Goal: Information Seeking & Learning: Learn about a topic

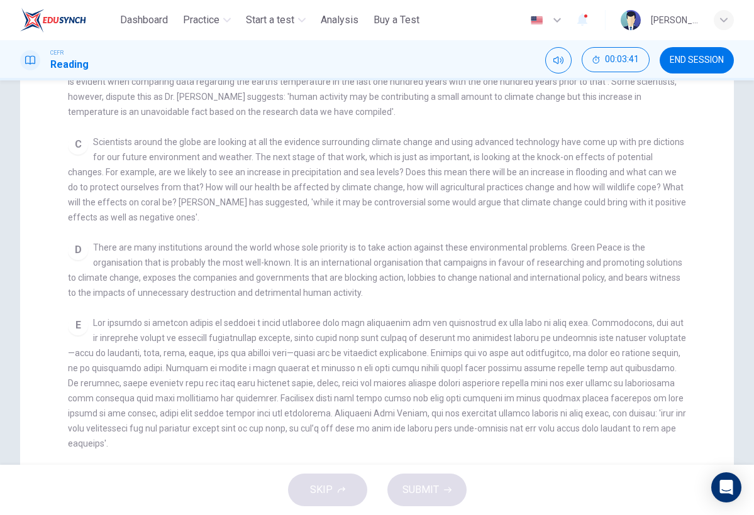
scroll to position [212, 0]
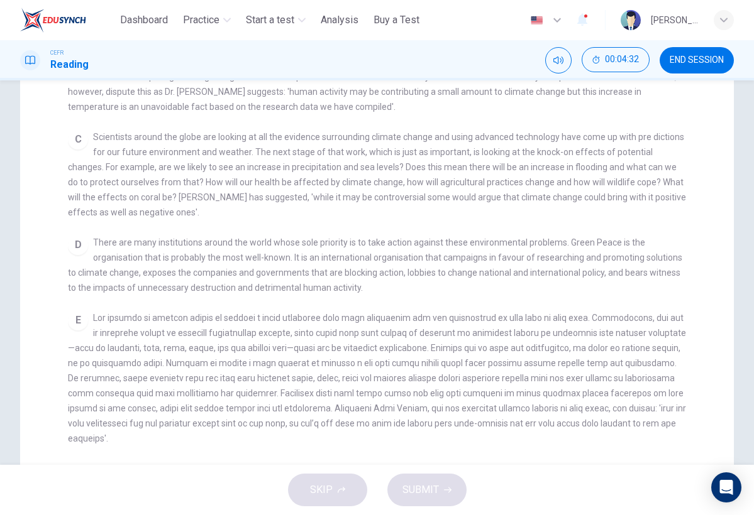
click at [189, 1] on div "Dashboard Practice Start a test Analysis Buy a Test English ** ​ [PERSON_NAME]" at bounding box center [376, 20] width 713 height 40
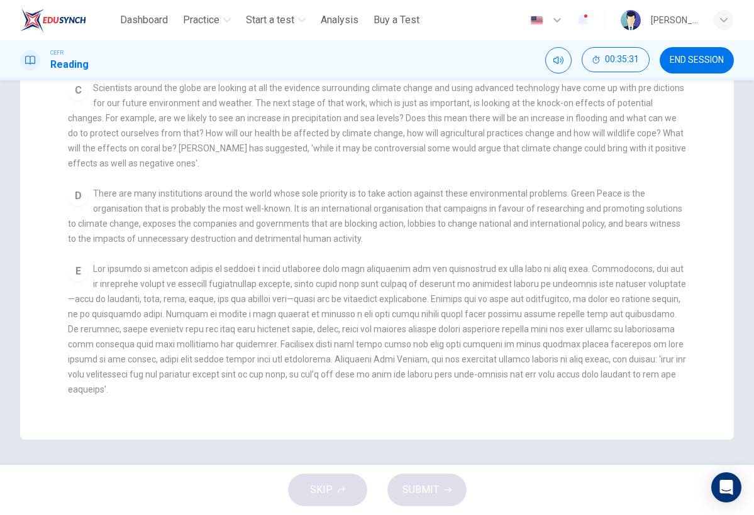
scroll to position [0, 0]
click at [314, 317] on span at bounding box center [377, 329] width 618 height 131
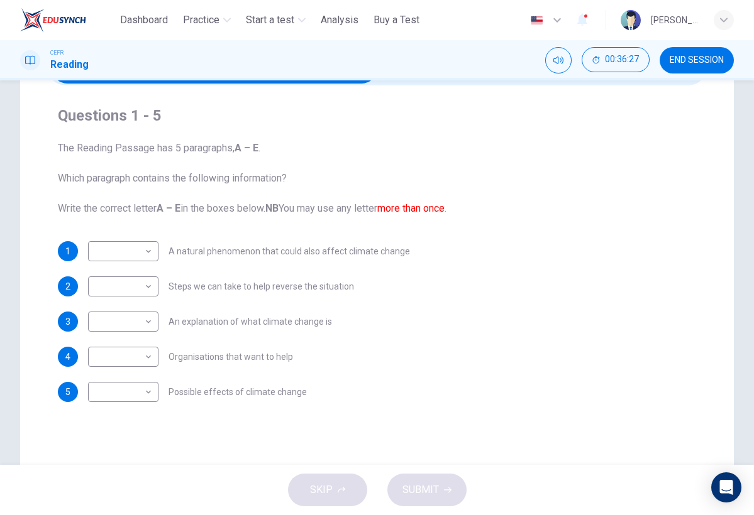
scroll to position [90, 0]
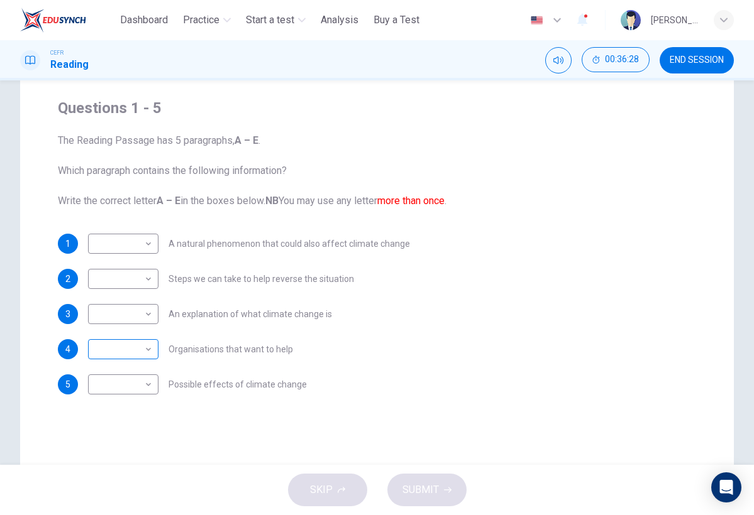
click at [129, 351] on body "This site uses cookies, as explained in our Privacy Policy . If you agree to th…" at bounding box center [377, 257] width 754 height 515
click at [135, 432] on li "D" at bounding box center [123, 430] width 70 height 20
type input "*"
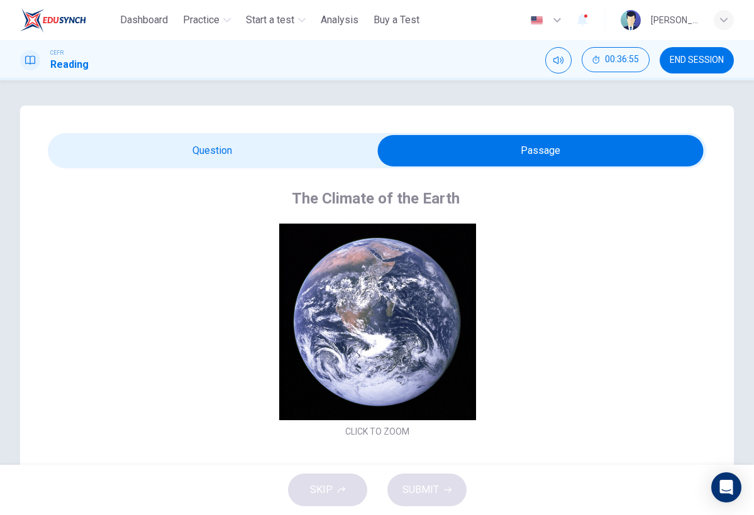
scroll to position [0, 0]
click at [244, 167] on span at bounding box center [377, 150] width 658 height 35
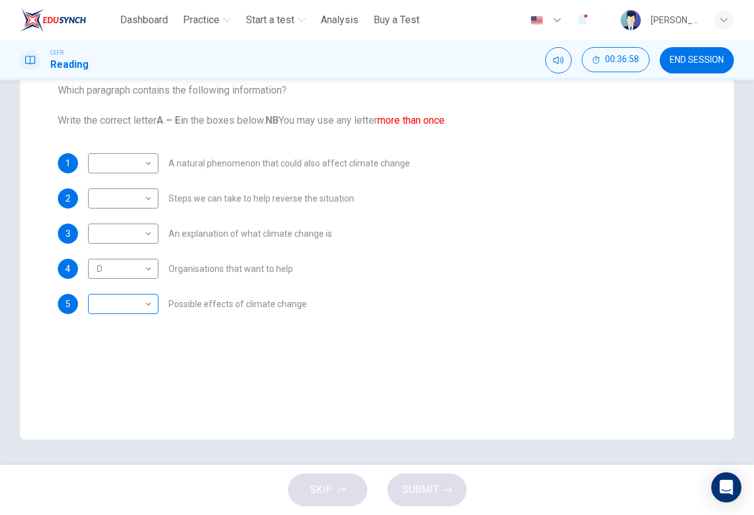
scroll to position [171, 0]
click at [141, 202] on body "This site uses cookies, as explained in our Privacy Policy . If you agree to th…" at bounding box center [377, 257] width 754 height 515
click at [132, 307] on li "E" at bounding box center [123, 299] width 70 height 20
type input "*"
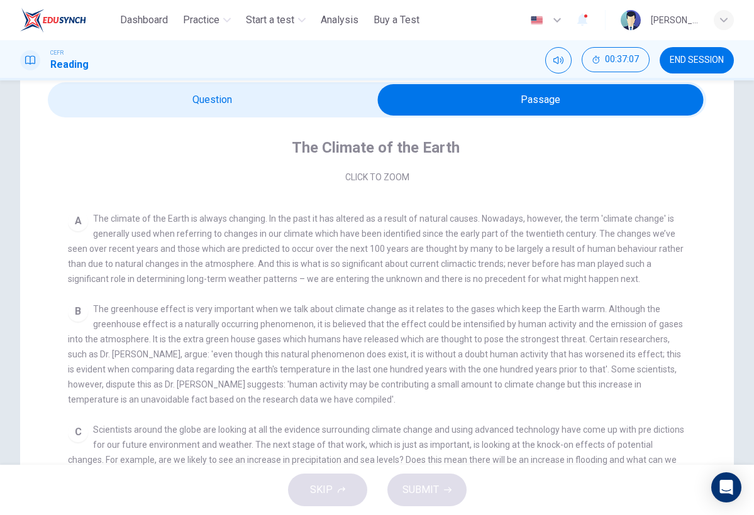
scroll to position [202, 0]
click at [305, 84] on span at bounding box center [377, 99] width 658 height 35
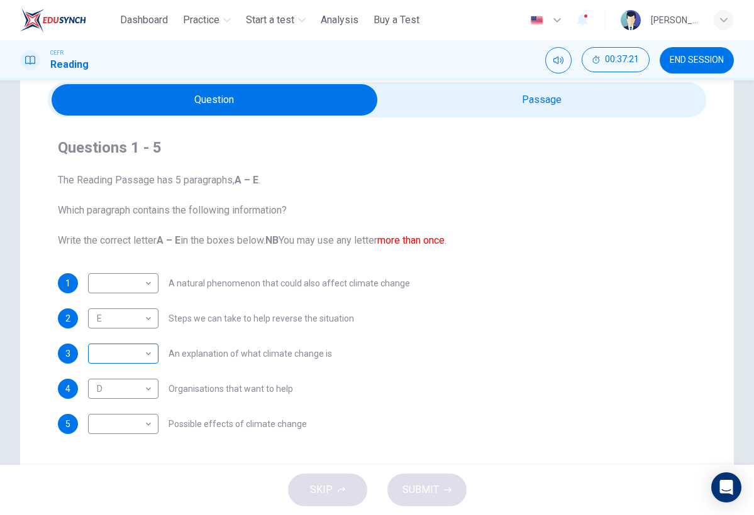
click at [112, 351] on body "This site uses cookies, as explained in our Privacy Policy . If you agree to th…" at bounding box center [377, 257] width 754 height 515
click at [116, 379] on li "A" at bounding box center [123, 374] width 70 height 20
type input "*"
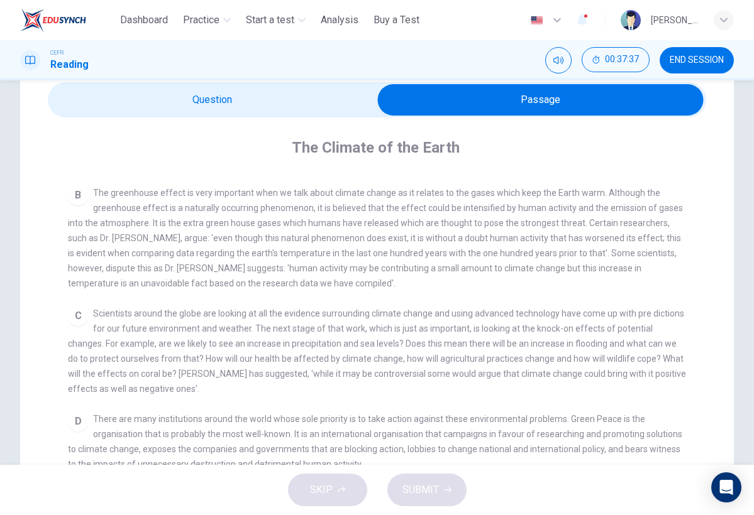
scroll to position [324, 0]
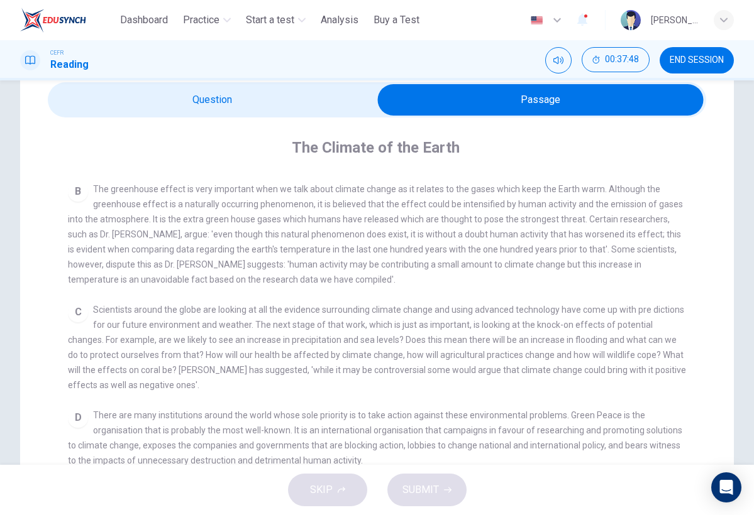
click at [323, 119] on div "The Climate of the Earth CLICK TO ZOOM Click to Zoom A The climate of the Earth…" at bounding box center [377, 380] width 658 height 525
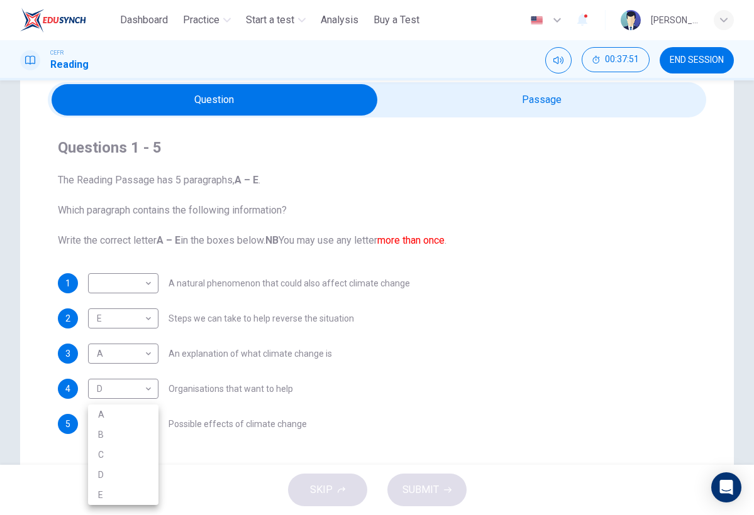
click at [128, 421] on body "This site uses cookies, as explained in our Privacy Policy . If you agree to th…" at bounding box center [377, 257] width 754 height 515
click at [114, 458] on li "C" at bounding box center [123, 455] width 70 height 20
type input "*"
click at [158, 285] on div "​ ​" at bounding box center [123, 283] width 70 height 20
click at [135, 284] on body "This site uses cookies, as explained in our Privacy Policy . If you agree to th…" at bounding box center [377, 257] width 754 height 515
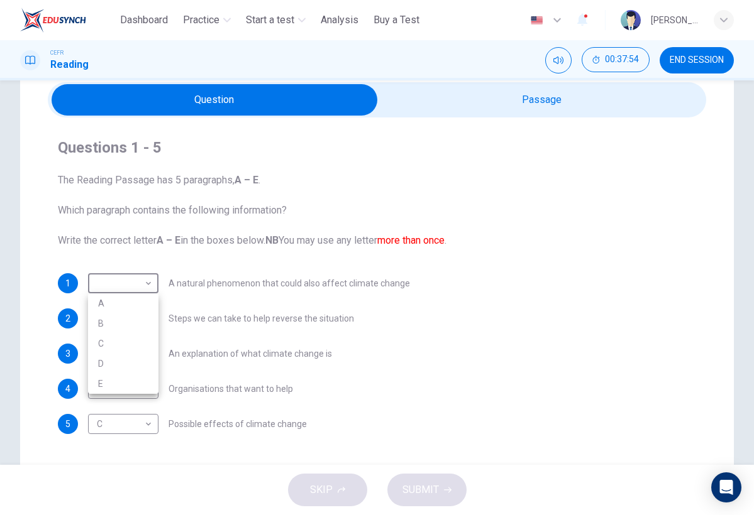
click at [133, 331] on li "B" at bounding box center [123, 324] width 70 height 20
type input "*"
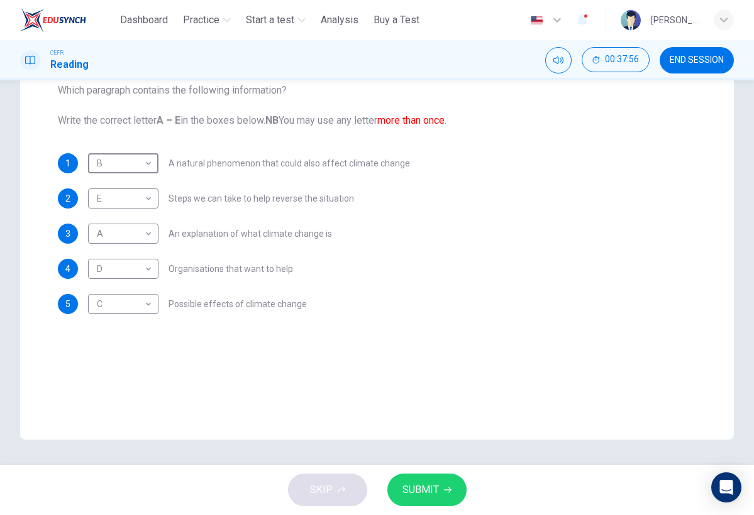
scroll to position [171, 0]
click at [439, 507] on div "SKIP SUBMIT" at bounding box center [377, 490] width 754 height 50
click at [439, 496] on button "SUBMIT" at bounding box center [426, 490] width 79 height 33
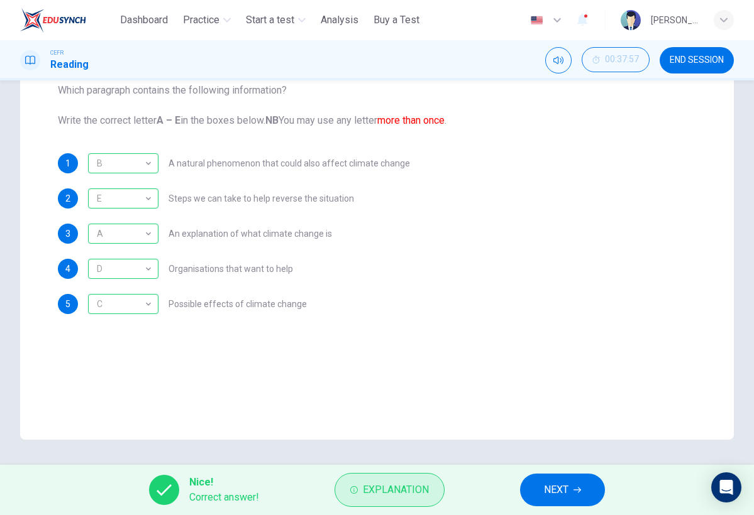
click at [433, 491] on button "Explanation" at bounding box center [389, 490] width 110 height 34
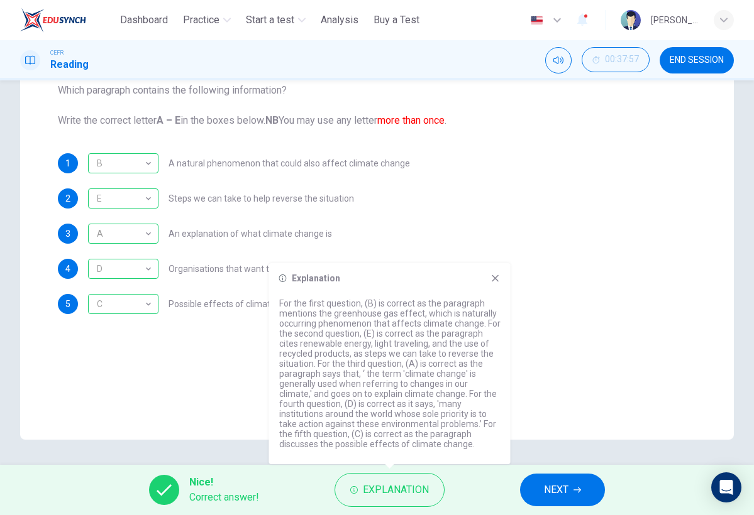
click at [495, 277] on icon at bounding box center [495, 278] width 10 height 10
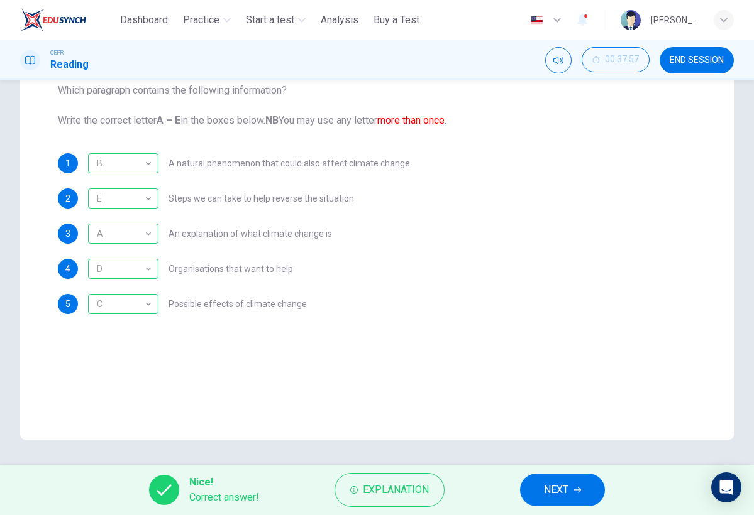
click at [549, 500] on button "NEXT" at bounding box center [562, 490] width 85 height 33
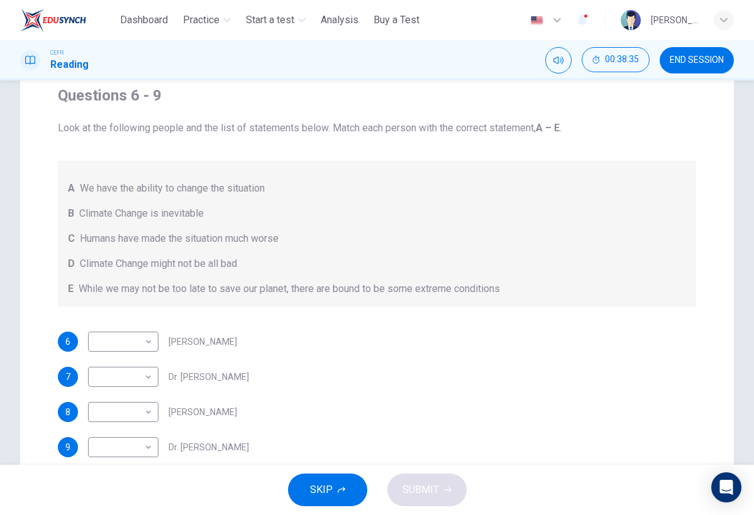
scroll to position [104, 0]
click at [142, 373] on body "This site uses cookies, as explained in our Privacy Policy . If you agree to th…" at bounding box center [377, 257] width 754 height 515
click at [122, 432] on li "C" at bounding box center [123, 436] width 70 height 20
type input "*"
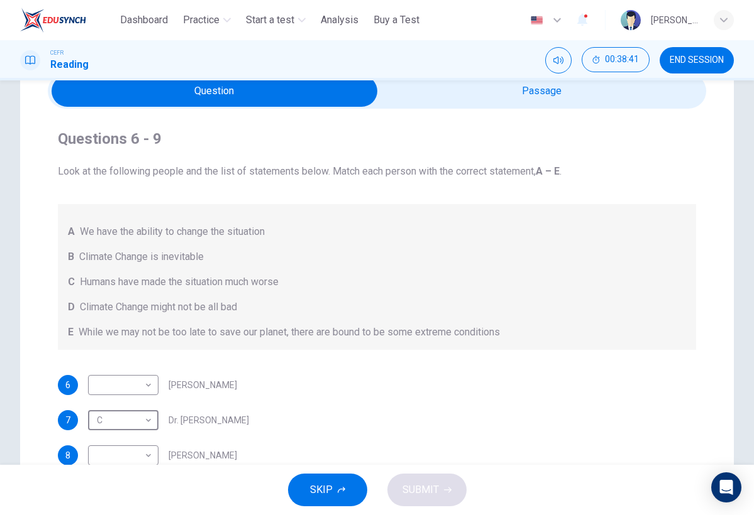
scroll to position [0, 0]
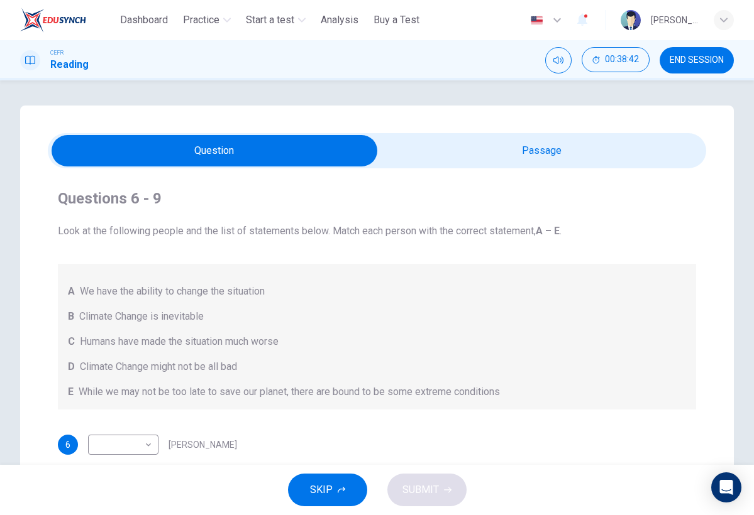
click at [488, 132] on div "Questions 6 - 9 Look at the following people and the list of statements below. …" at bounding box center [376, 358] width 713 height 505
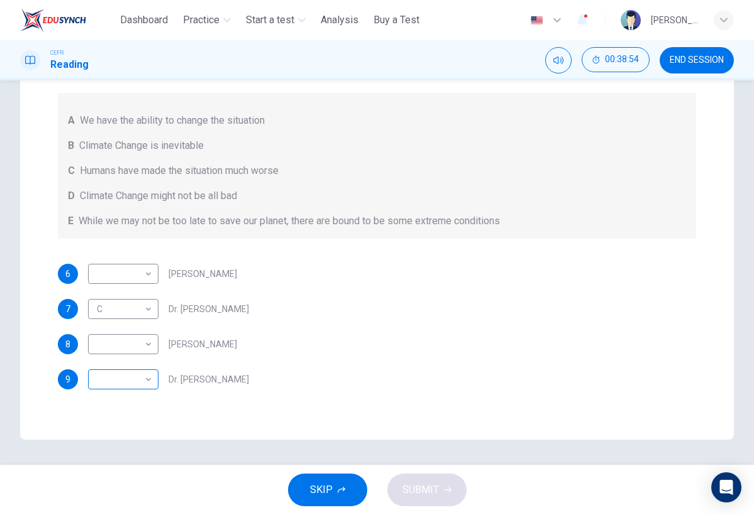
scroll to position [171, 0]
click at [117, 374] on body "This site uses cookies, as explained in our Privacy Policy . If you agree to th…" at bounding box center [377, 257] width 754 height 515
click at [119, 427] on li "B" at bounding box center [123, 420] width 70 height 20
type input "*"
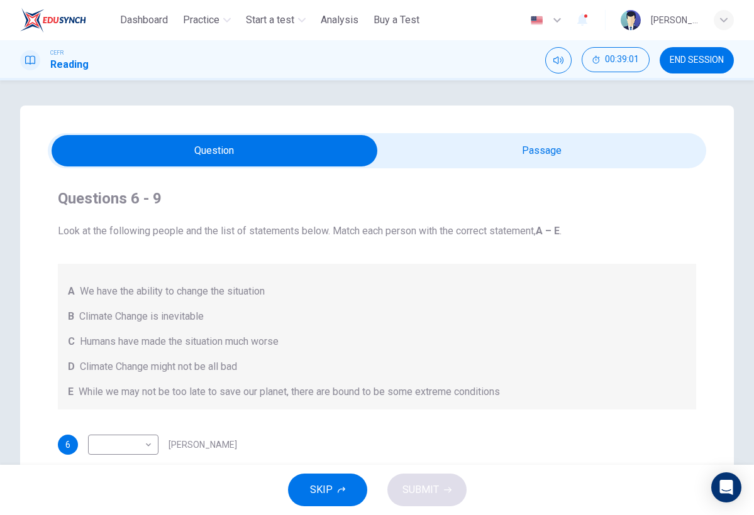
scroll to position [0, 0]
click at [476, 167] on span at bounding box center [377, 150] width 658 height 35
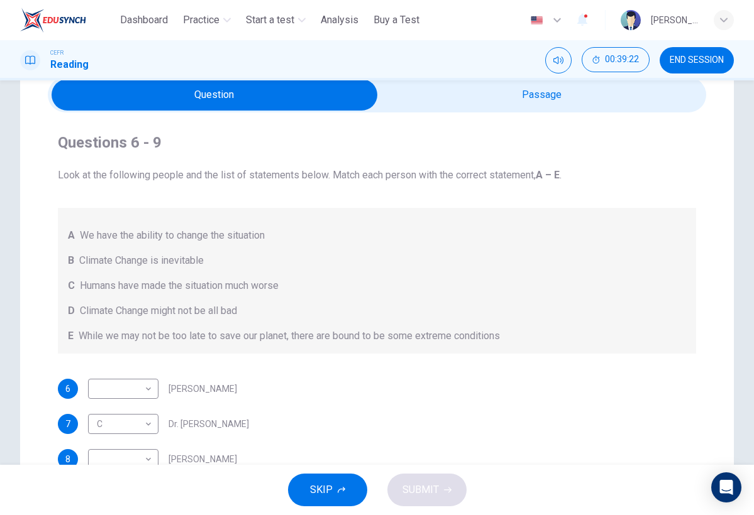
scroll to position [57, 0]
click at [131, 389] on body "This site uses cookies, as explained in our Privacy Policy . If you agree to th…" at bounding box center [377, 257] width 754 height 515
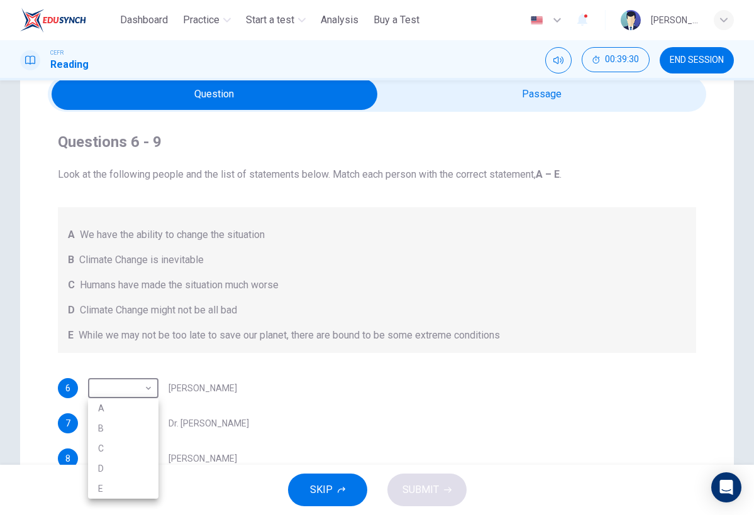
click at [134, 461] on li "D" at bounding box center [123, 469] width 70 height 20
type input "*"
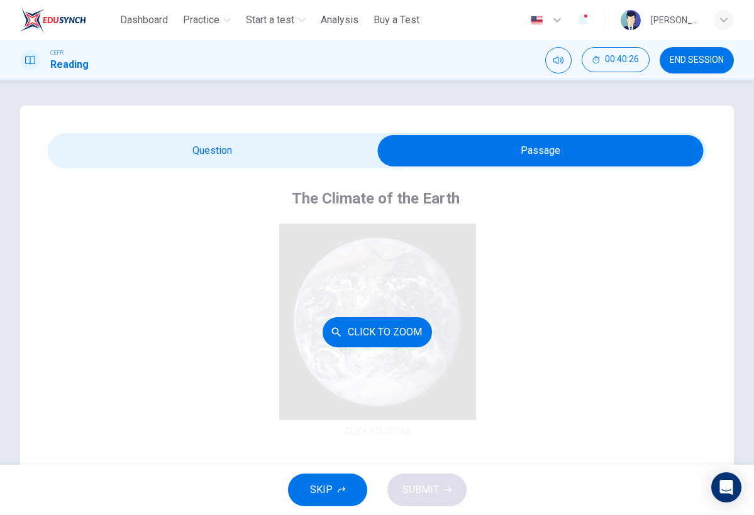
scroll to position [-1, 0]
click at [244, 170] on div "The Climate of the Earth CLICK TO ZOOM Click to Zoom A The climate of the Earth…" at bounding box center [377, 430] width 658 height 525
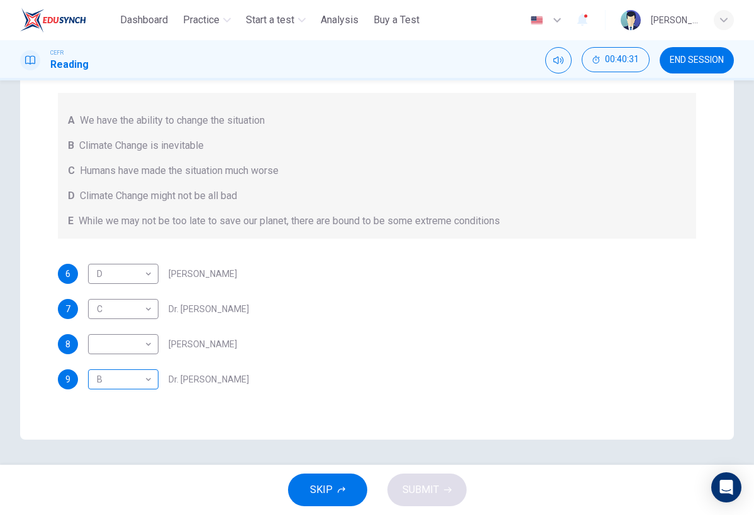
scroll to position [171, 0]
click at [142, 344] on body "This site uses cookies, as explained in our Privacy Policy . If you agree to th…" at bounding box center [377, 257] width 754 height 515
click at [133, 368] on li "A" at bounding box center [123, 364] width 70 height 20
type input "*"
click at [451, 488] on button "SUBMIT" at bounding box center [426, 490] width 79 height 33
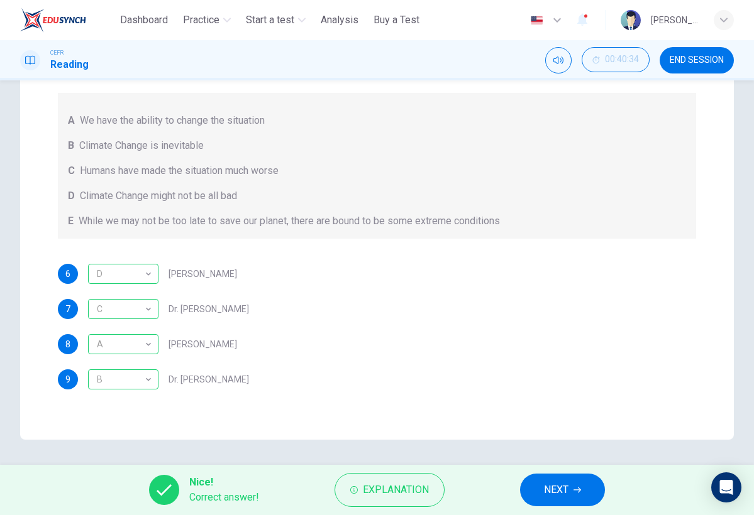
click at [600, 507] on div "Nice! Correct answer! Explanation NEXT" at bounding box center [377, 490] width 754 height 50
click at [591, 488] on button "NEXT" at bounding box center [562, 490] width 85 height 33
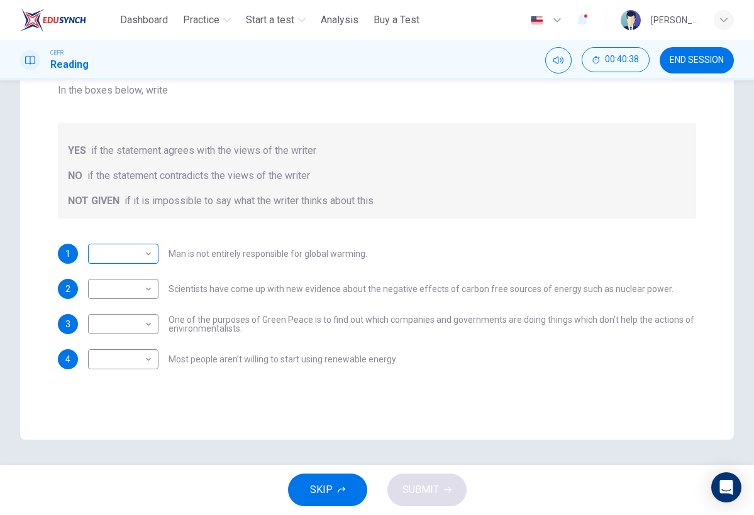
click at [145, 252] on body "This site uses cookies, as explained in our Privacy Policy . If you agree to th…" at bounding box center [377, 257] width 754 height 515
click at [143, 278] on li "YES" at bounding box center [123, 274] width 70 height 20
type input "***"
click at [145, 291] on body "This site uses cookies, as explained in our Privacy Policy . If you agree to th…" at bounding box center [377, 257] width 754 height 515
click at [134, 343] on li "NOT GIVEN" at bounding box center [123, 349] width 70 height 20
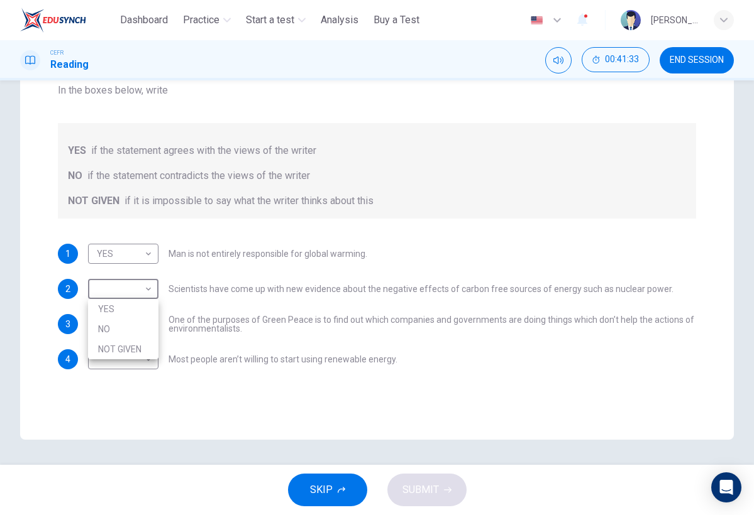
type input "*********"
click at [138, 324] on body "This site uses cookies, as explained in our Privacy Policy . If you agree to th…" at bounding box center [377, 257] width 754 height 515
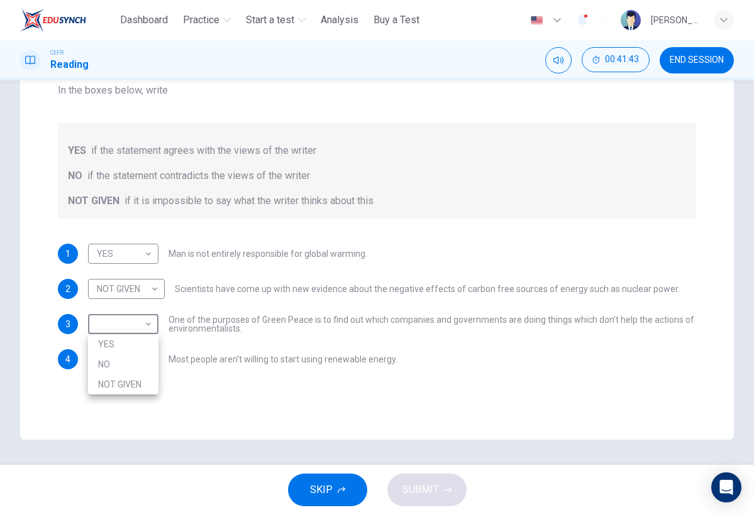
click at [187, 390] on div at bounding box center [377, 257] width 754 height 515
click at [145, 356] on body "This site uses cookies, as explained in our Privacy Policy . If you agree to th…" at bounding box center [377, 257] width 754 height 515
click at [148, 392] on li "NO" at bounding box center [123, 400] width 70 height 20
type input "**"
click at [150, 323] on body "This site uses cookies, as explained in our Privacy Policy . If you agree to th…" at bounding box center [377, 257] width 754 height 515
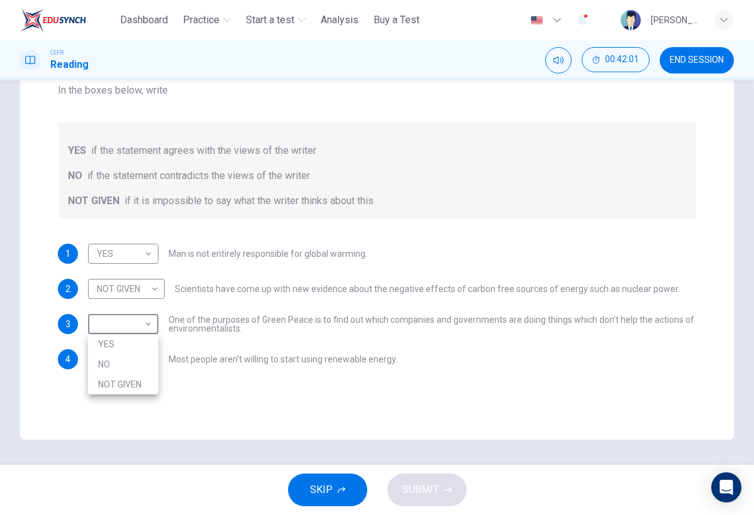
click at [148, 346] on li "YES" at bounding box center [123, 344] width 70 height 20
type input "***"
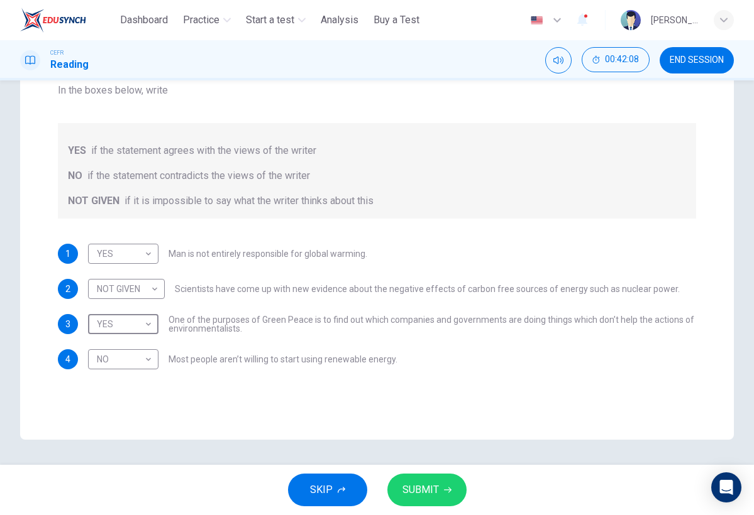
click at [427, 502] on button "SUBMIT" at bounding box center [426, 490] width 79 height 33
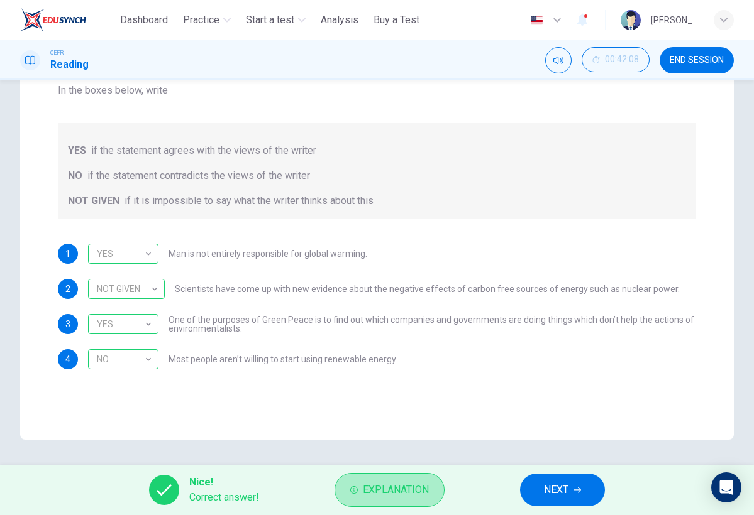
click at [427, 502] on button "Explanation" at bounding box center [389, 490] width 110 height 34
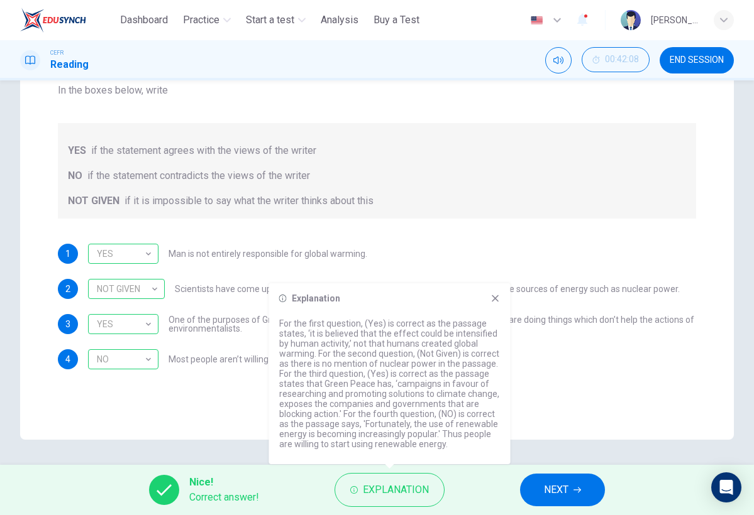
click at [544, 483] on span "NEXT" at bounding box center [556, 490] width 25 height 18
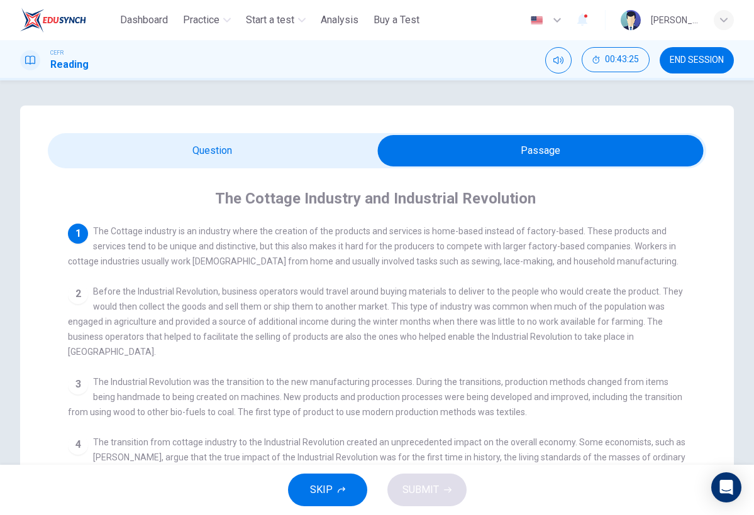
scroll to position [0, 0]
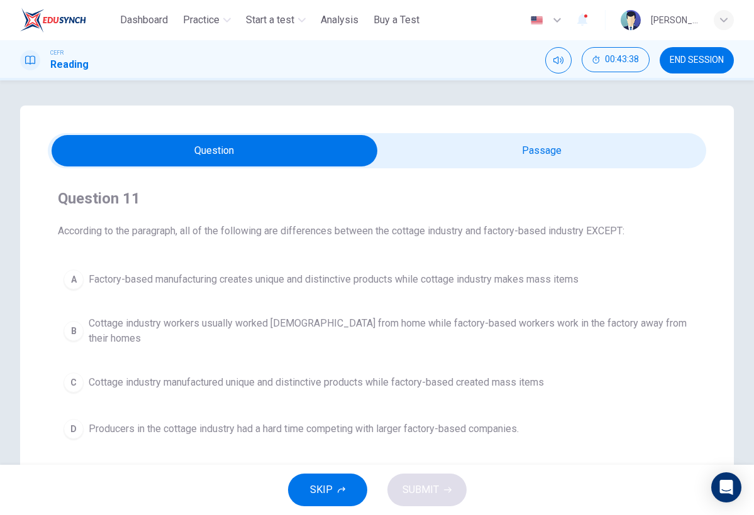
click at [77, 280] on div "A" at bounding box center [73, 280] width 20 height 20
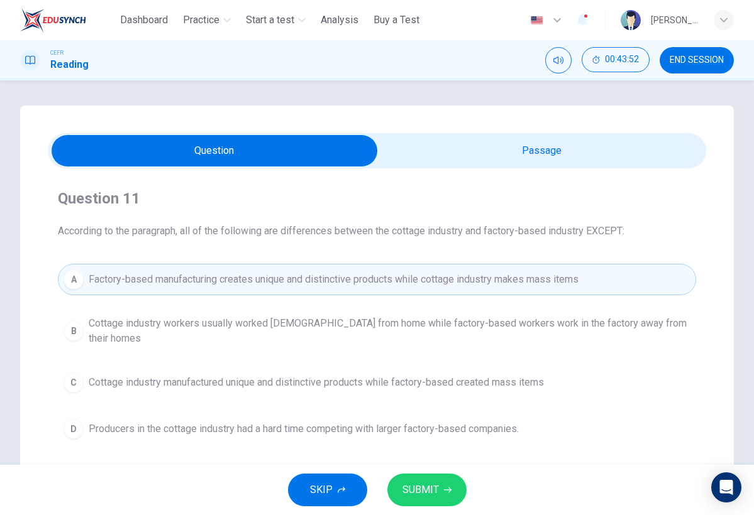
click at [429, 487] on span "SUBMIT" at bounding box center [420, 490] width 36 height 18
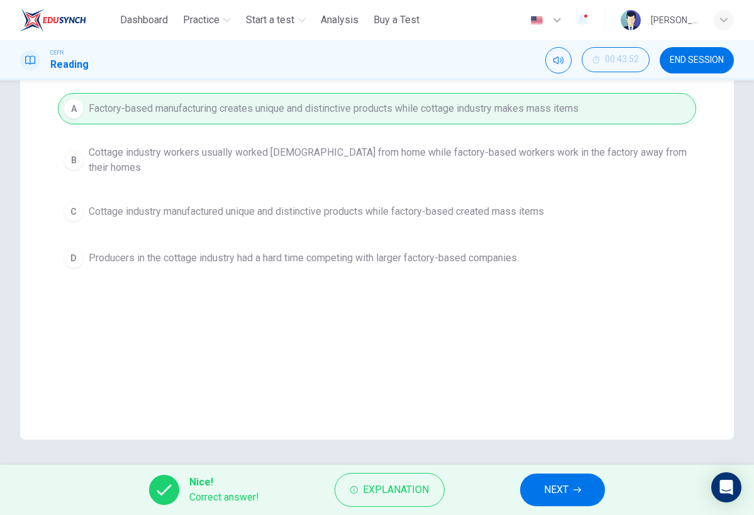
scroll to position [171, 0]
click at [583, 488] on button "NEXT" at bounding box center [562, 490] width 85 height 33
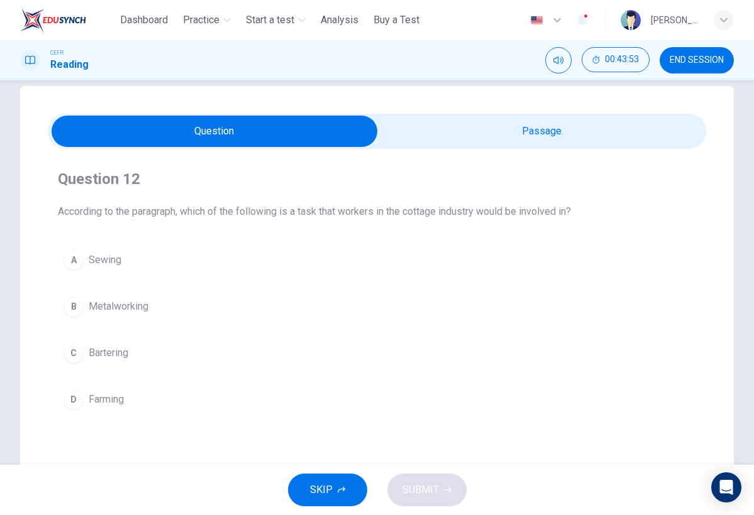
scroll to position [41, 0]
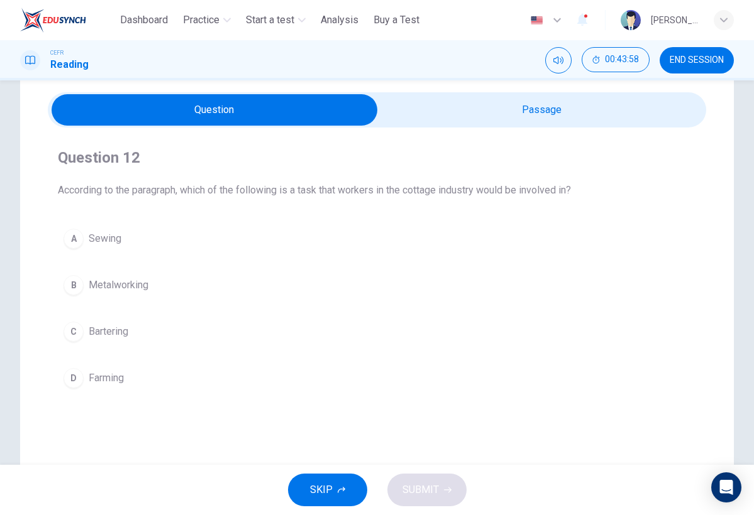
click at [70, 229] on div "A" at bounding box center [73, 239] width 20 height 20
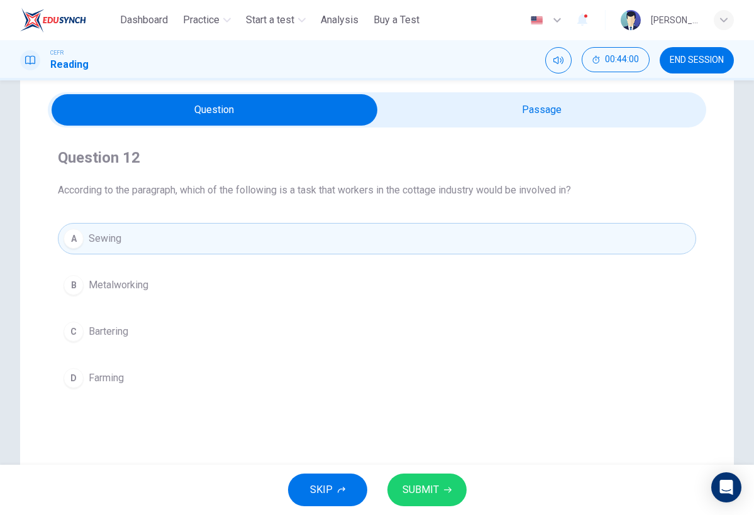
click at [424, 488] on span "SUBMIT" at bounding box center [420, 490] width 36 height 18
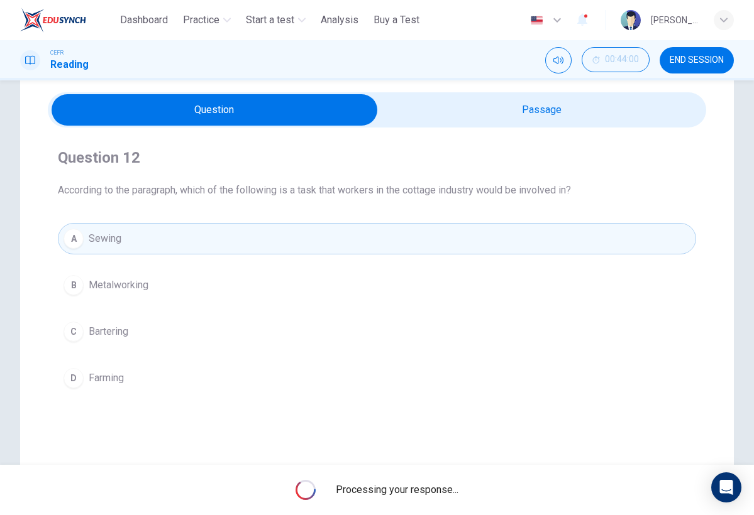
click at [593, 25] on button "button" at bounding box center [581, 20] width 25 height 26
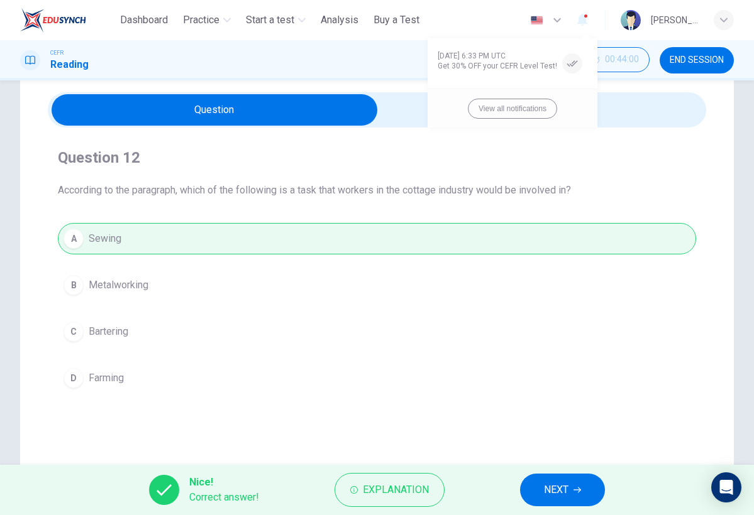
click at [530, 492] on div at bounding box center [377, 257] width 754 height 515
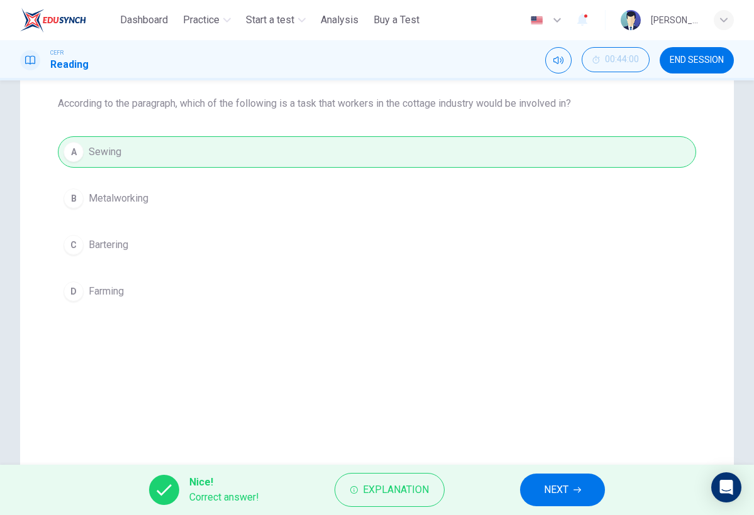
scroll to position [0, 0]
click at [551, 487] on span "NEXT" at bounding box center [556, 490] width 25 height 18
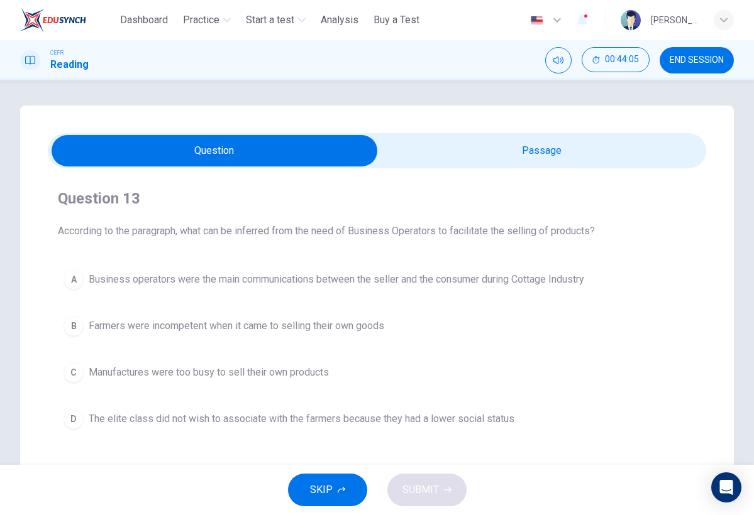
click at [584, 169] on div "Question 13 According to the paragraph, what can be inferred from the need of B…" at bounding box center [377, 311] width 658 height 287
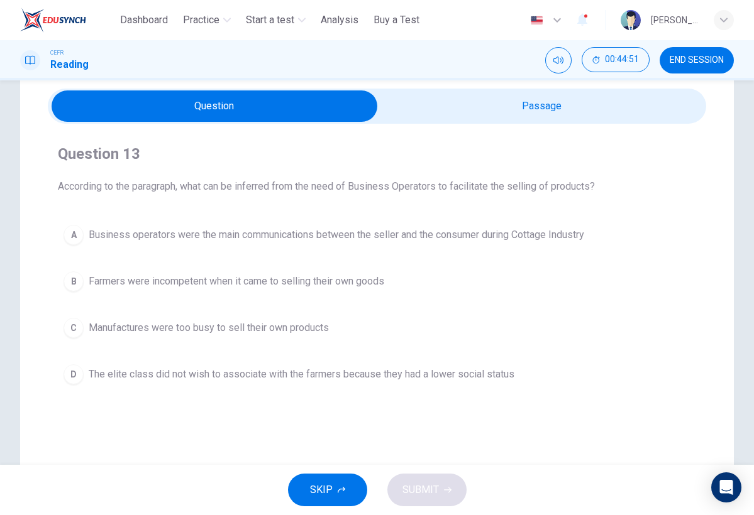
scroll to position [45, 0]
click at [58, 228] on div "A Business operators were the main communications between the seller and the co…" at bounding box center [377, 304] width 638 height 171
click at [83, 236] on div "A" at bounding box center [73, 235] width 20 height 20
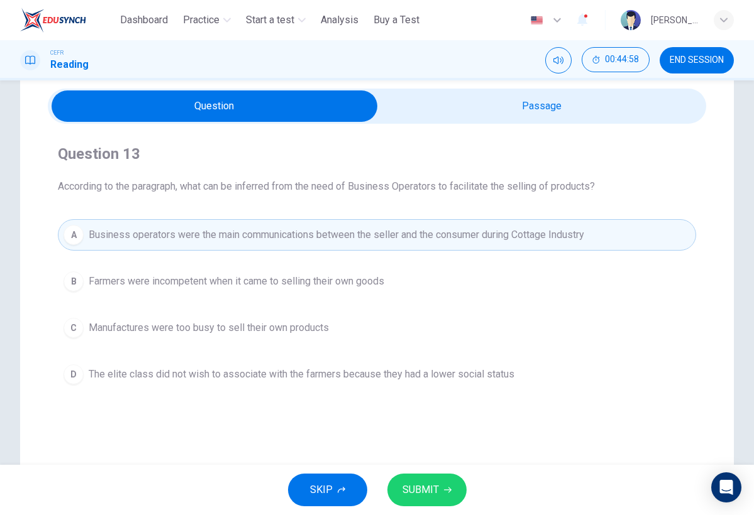
click at [414, 491] on span "SUBMIT" at bounding box center [420, 490] width 36 height 18
